Goal: Find specific page/section: Find specific page/section

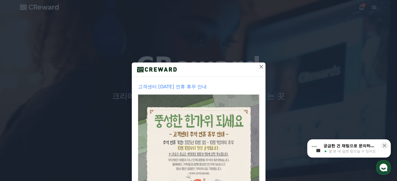
click at [259, 67] on icon at bounding box center [261, 67] width 4 height 4
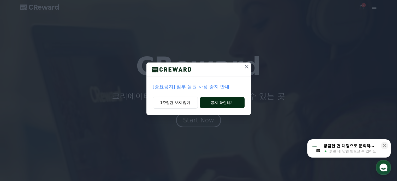
click at [225, 104] on button "공지 확인하기" at bounding box center [222, 102] width 44 height 11
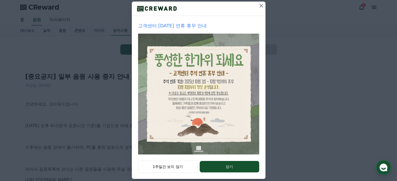
scroll to position [67, 0]
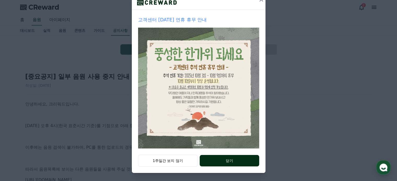
click at [236, 159] on button "닫기" at bounding box center [229, 160] width 59 height 11
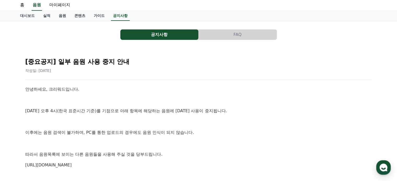
scroll to position [0, 0]
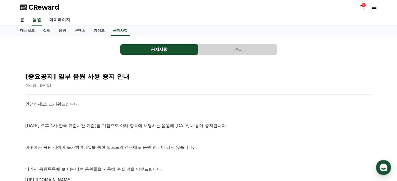
click at [57, 21] on link "마이페이지" at bounding box center [59, 20] width 29 height 11
select select "**********"
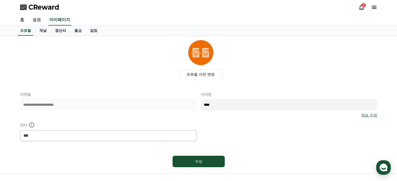
click at [58, 30] on link "정산서" at bounding box center [60, 31] width 19 height 10
